Goal: Navigation & Orientation: Go to known website

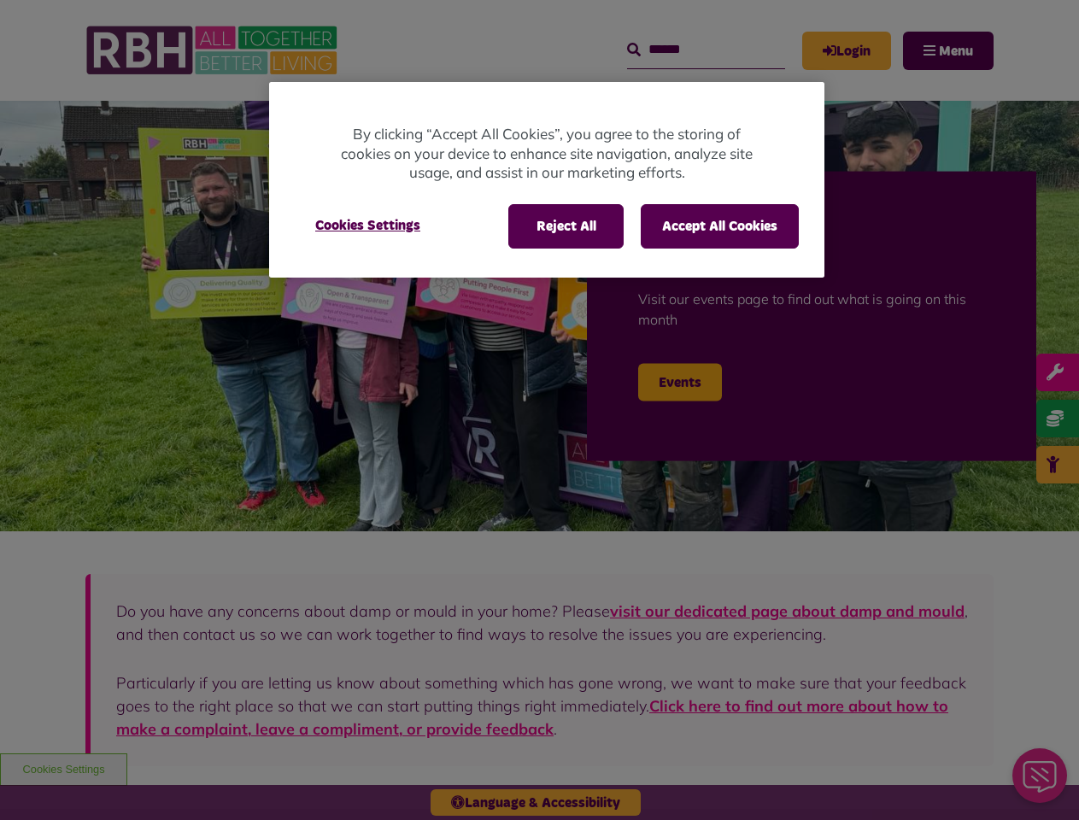
click at [539, 410] on div at bounding box center [539, 410] width 1079 height 820
click at [565, 226] on button "Reject All" at bounding box center [565, 226] width 115 height 44
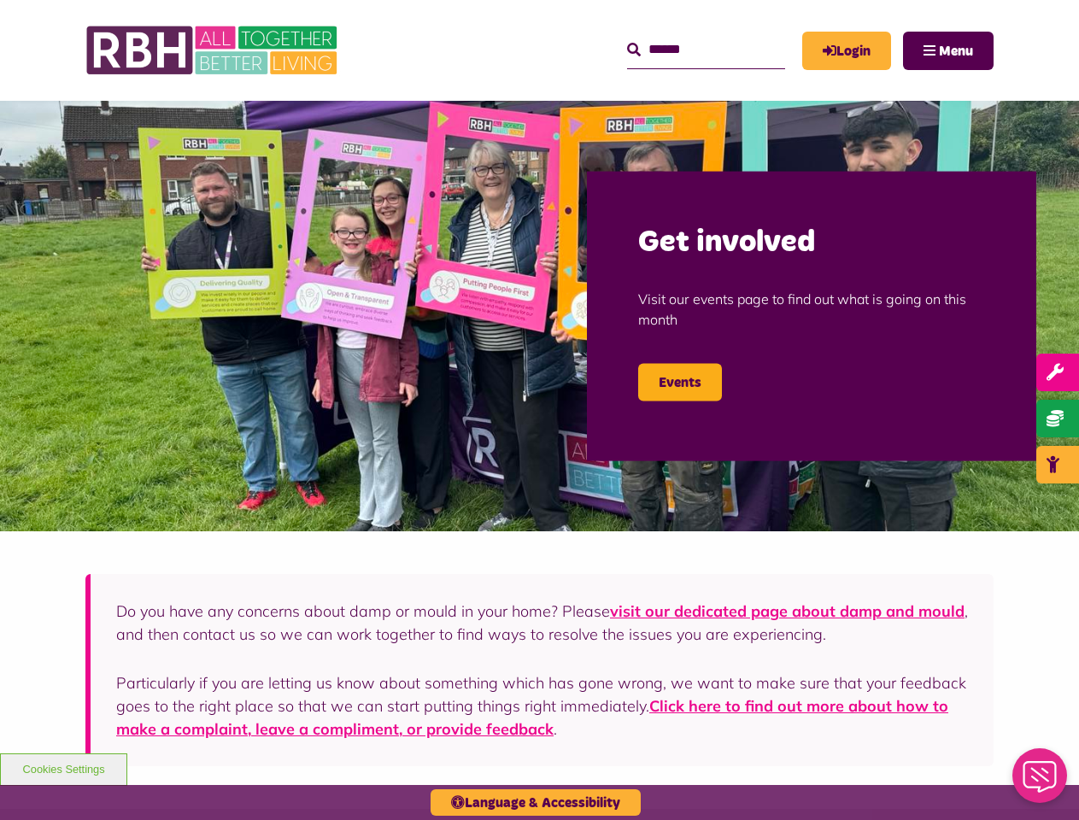
click at [719, 226] on button "Accept All Cookies" at bounding box center [720, 226] width 158 height 44
click at [367, 226] on img at bounding box center [539, 316] width 1079 height 431
